Goal: Task Accomplishment & Management: Use online tool/utility

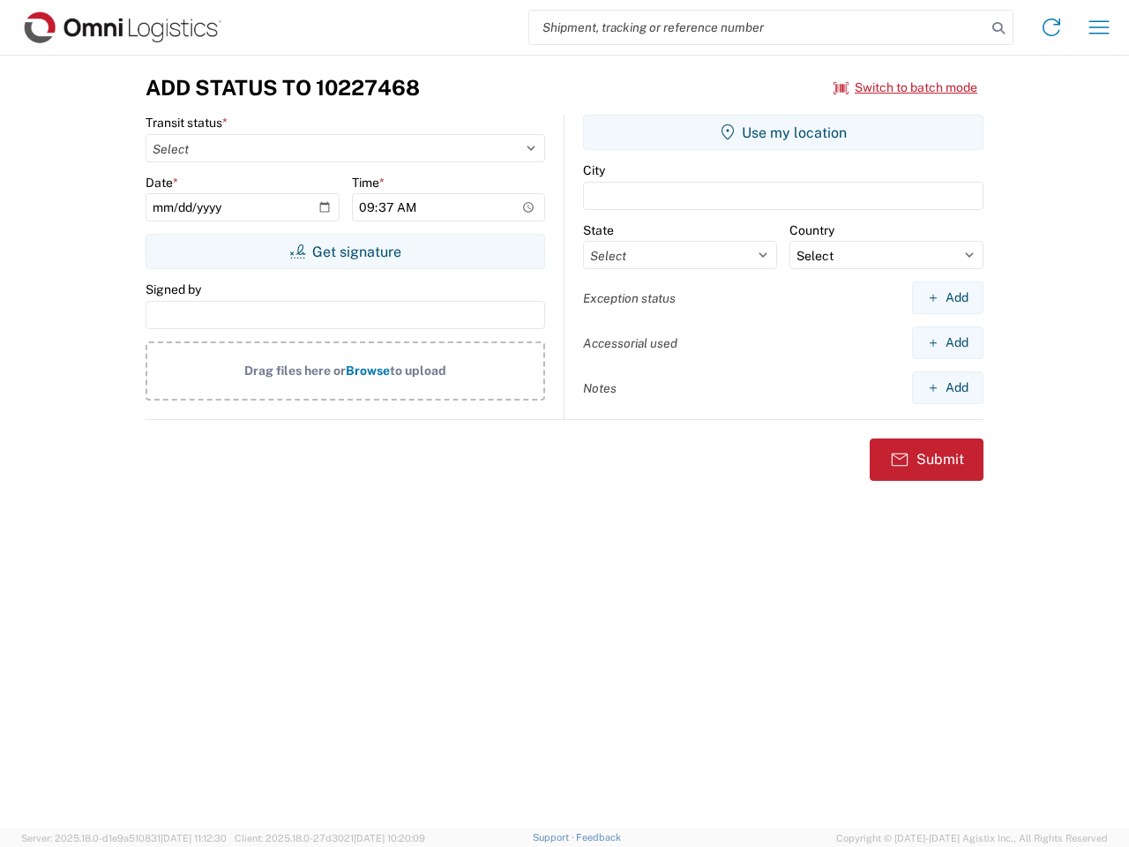
click at [758, 27] on input "search" at bounding box center [757, 28] width 457 height 34
click at [999, 28] on icon at bounding box center [998, 28] width 25 height 25
click at [1052, 27] on icon at bounding box center [1051, 27] width 28 height 28
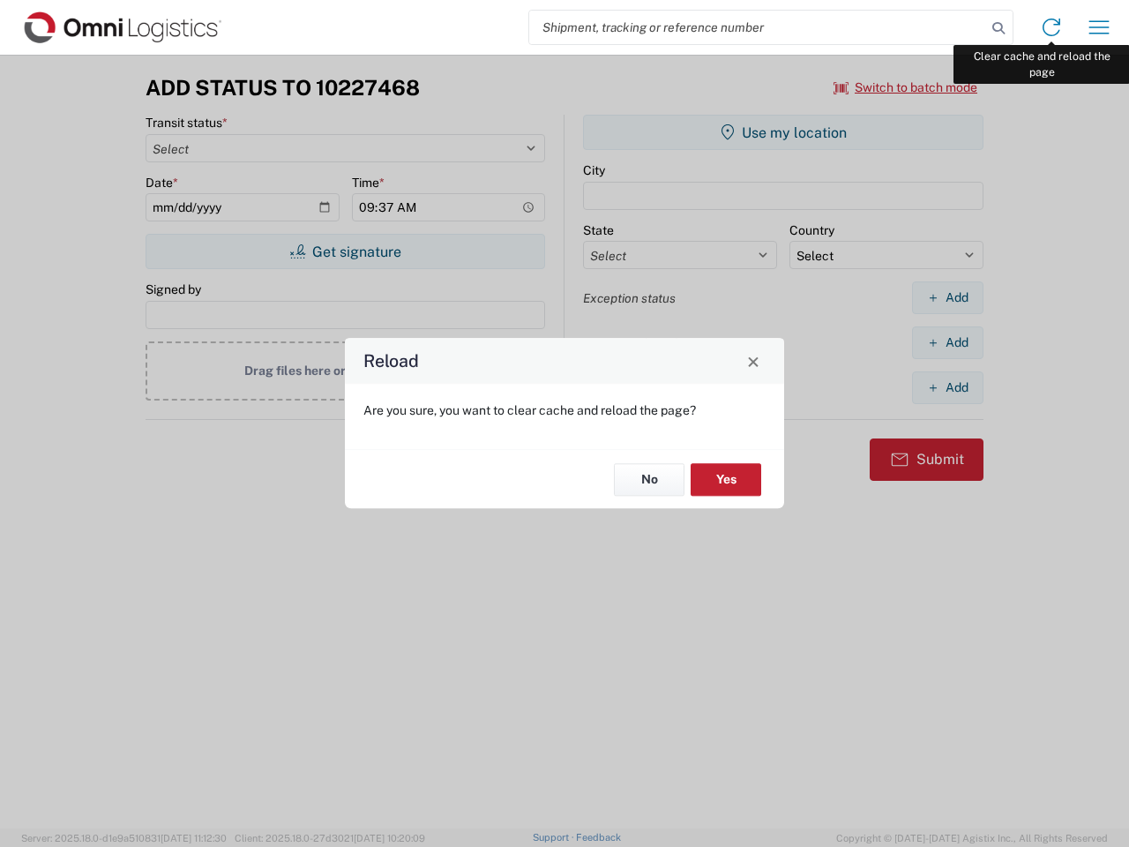
click at [1099, 27] on div "Reload Are you sure, you want to clear cache and reload the page? No Yes" at bounding box center [564, 423] width 1129 height 847
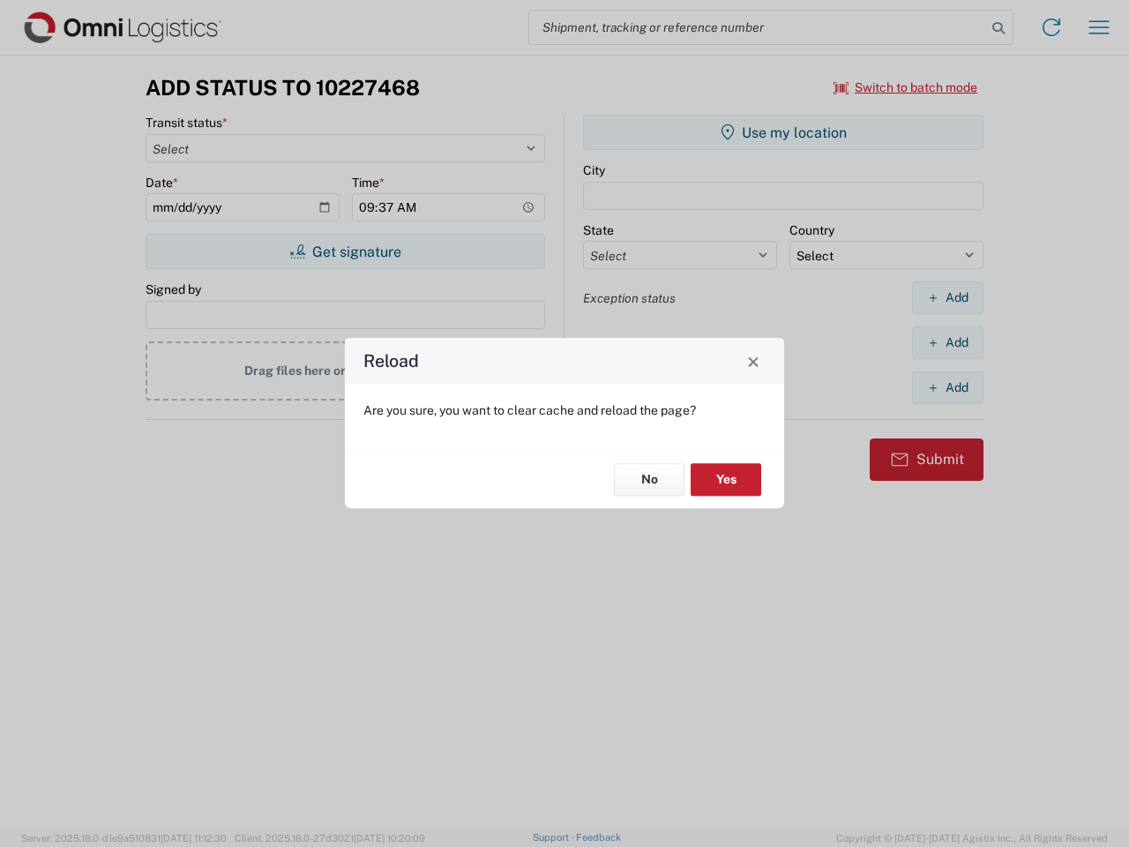
click at [906, 87] on div "Reload Are you sure, you want to clear cache and reload the page? No Yes" at bounding box center [564, 423] width 1129 height 847
click at [345, 251] on div "Reload Are you sure, you want to clear cache and reload the page? No Yes" at bounding box center [564, 423] width 1129 height 847
click at [783, 132] on div "Reload Are you sure, you want to clear cache and reload the page? No Yes" at bounding box center [564, 423] width 1129 height 847
click at [947, 297] on div "Reload Are you sure, you want to clear cache and reload the page? No Yes" at bounding box center [564, 423] width 1129 height 847
click at [947, 342] on div "Reload Are you sure, you want to clear cache and reload the page? No Yes" at bounding box center [564, 423] width 1129 height 847
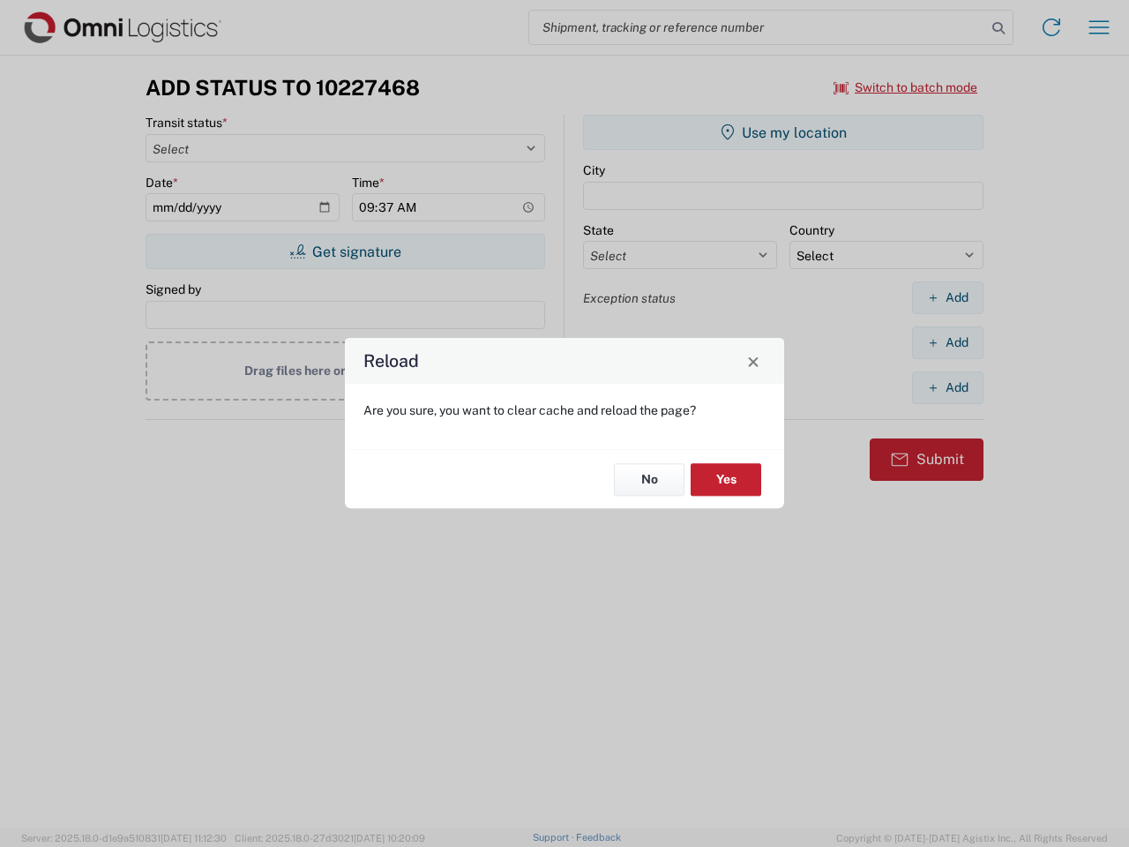
click at [947, 387] on div "Reload Are you sure, you want to clear cache and reload the page? No Yes" at bounding box center [564, 423] width 1129 height 847
